Goal: Find specific page/section: Find specific page/section

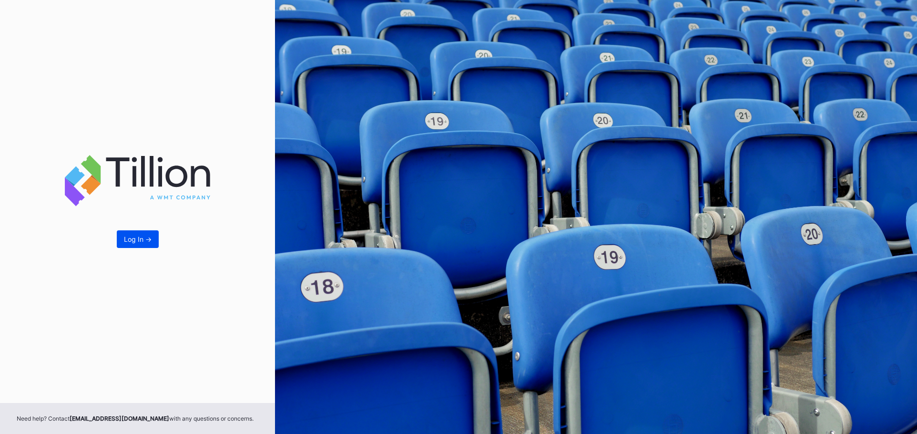
click at [149, 240] on div "Log In ->" at bounding box center [138, 239] width 28 height 8
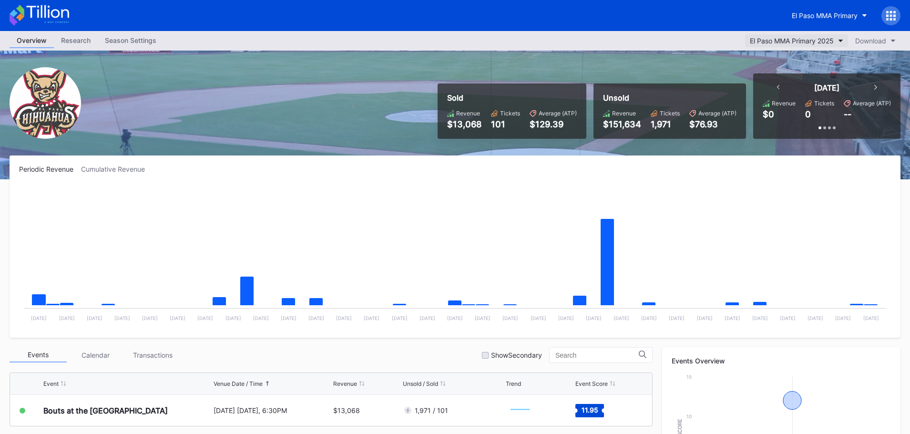
click at [766, 42] on div "El Paso MMA Primary 2025" at bounding box center [791, 41] width 84 height 8
click at [797, 17] on div "El Paso MMA Primary" at bounding box center [824, 15] width 66 height 8
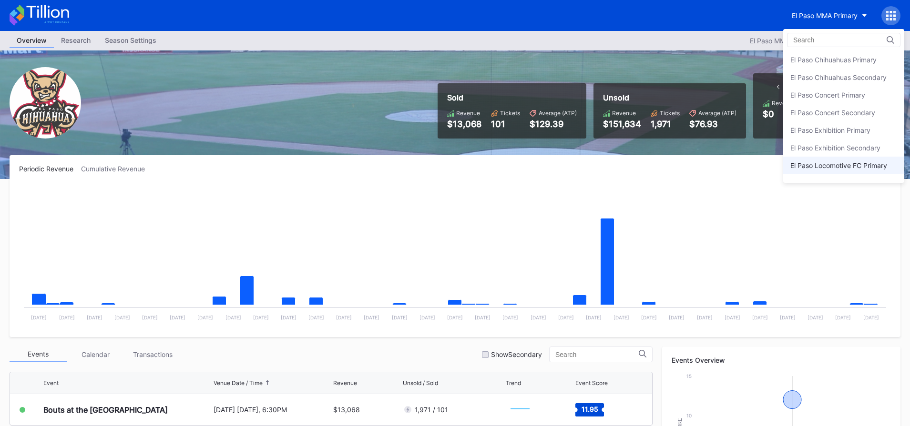
click at [815, 161] on div "El Paso Locomotive FC Primary" at bounding box center [843, 166] width 121 height 18
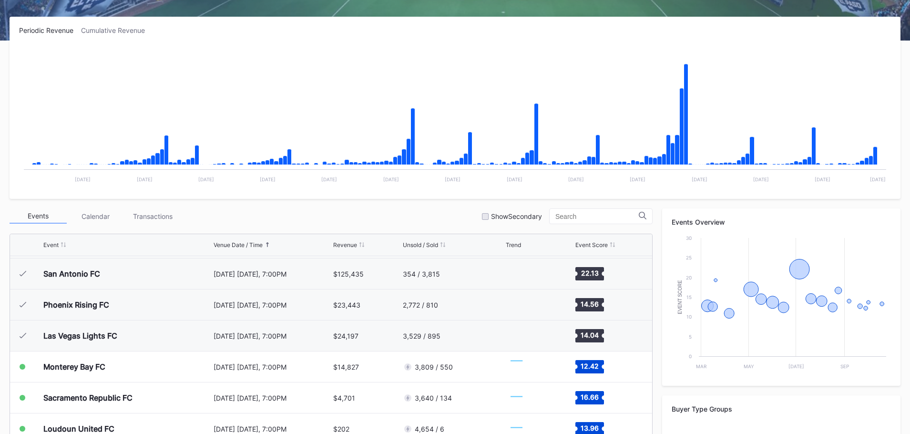
scroll to position [143, 0]
